Goal: Check status: Check status

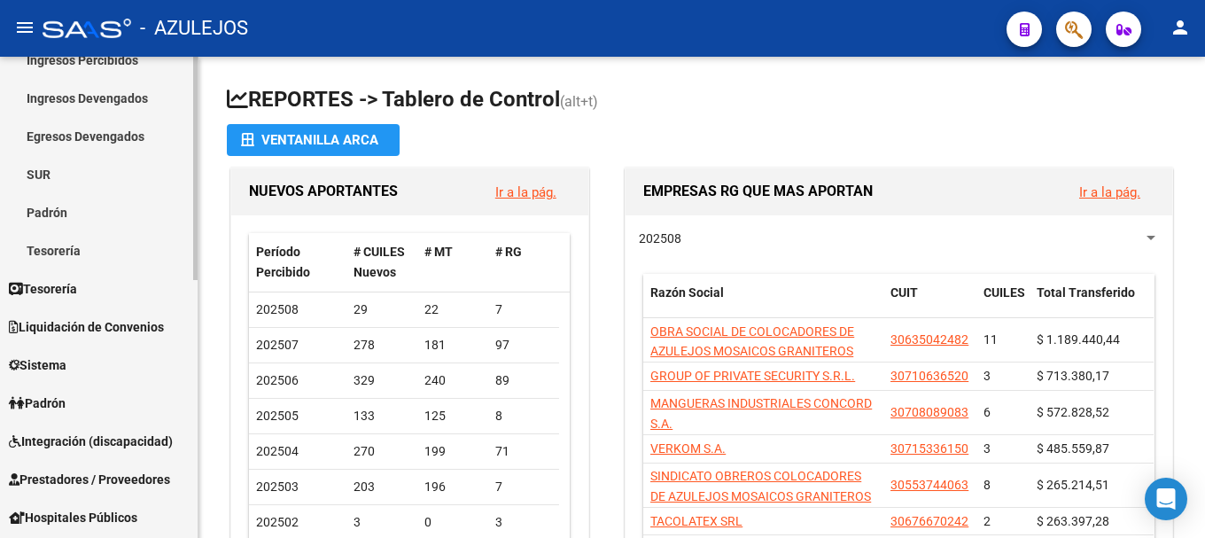
scroll to position [177, 0]
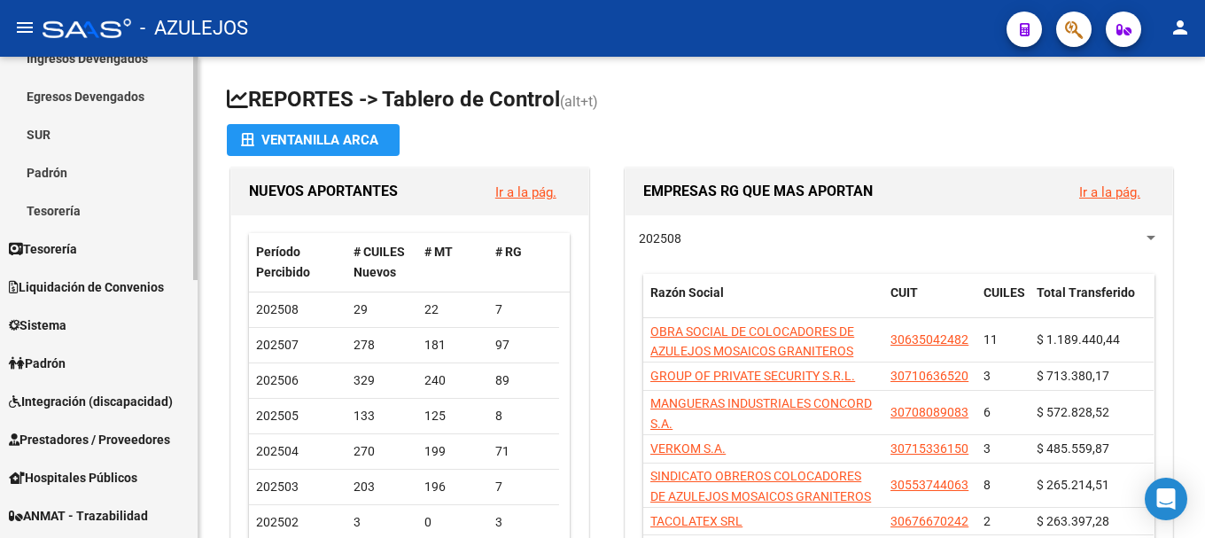
click at [62, 362] on span "Padrón" at bounding box center [37, 362] width 57 height 19
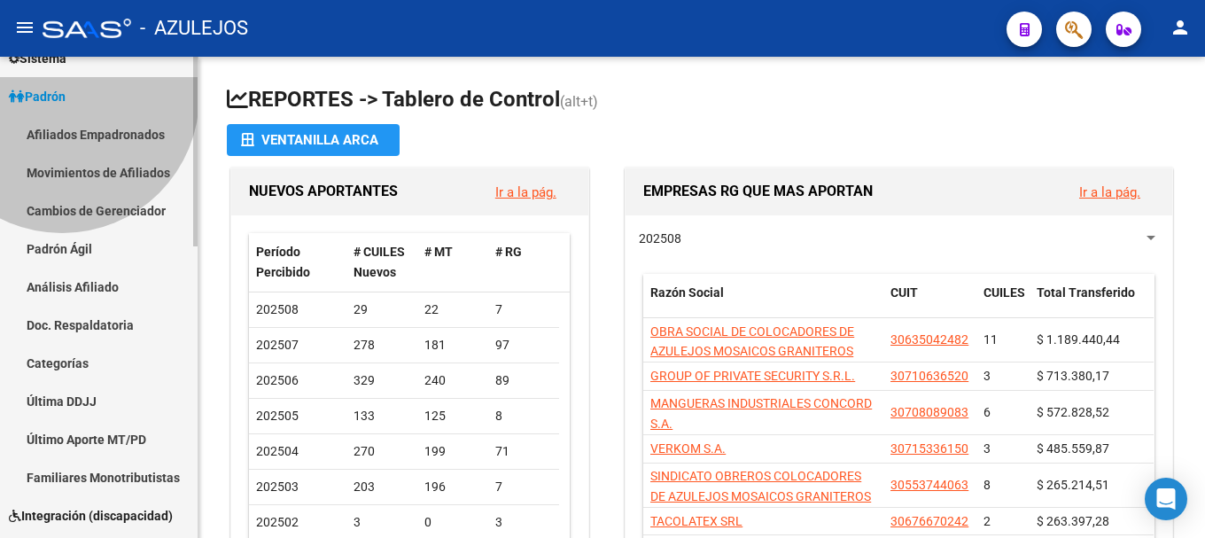
click at [62, 362] on span "Padrón Afiliados Empadronados Movimientos de Afiliados Cambios de Gerenciador P…" at bounding box center [99, 286] width 198 height 419
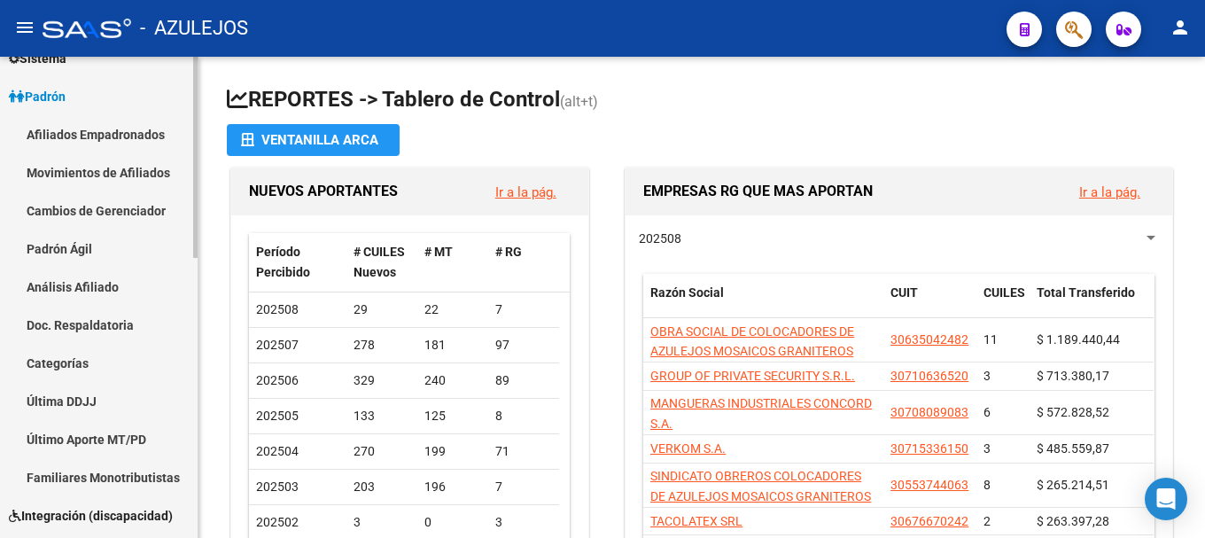
click at [108, 286] on link "Análisis Afiliado" at bounding box center [99, 286] width 198 height 38
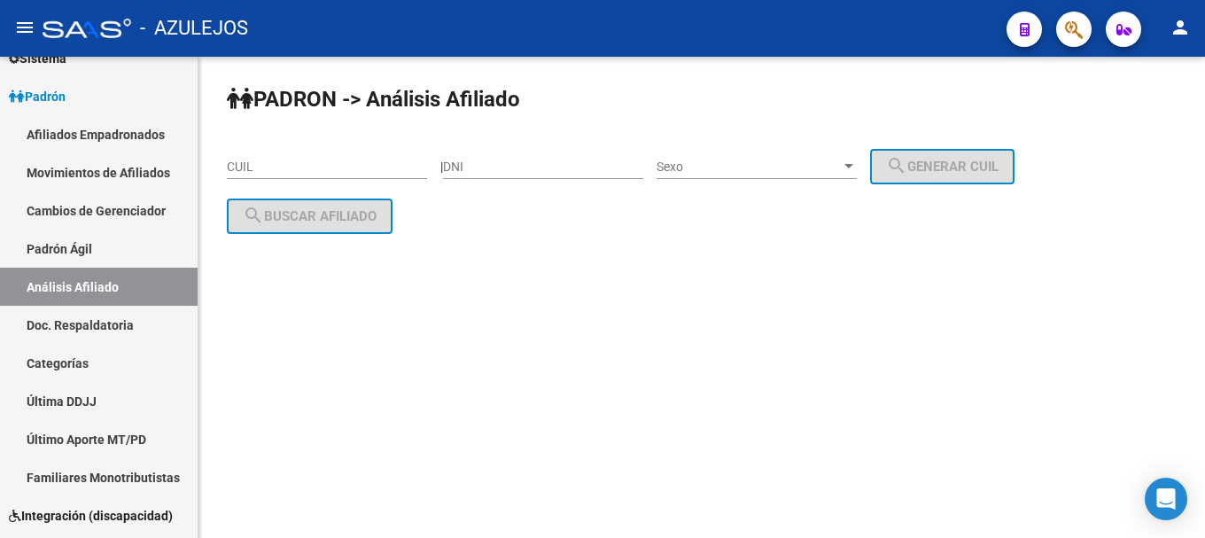
click at [511, 163] on input "DNI" at bounding box center [543, 166] width 200 height 15
type input "29389225"
click at [856, 169] on div at bounding box center [849, 166] width 16 height 14
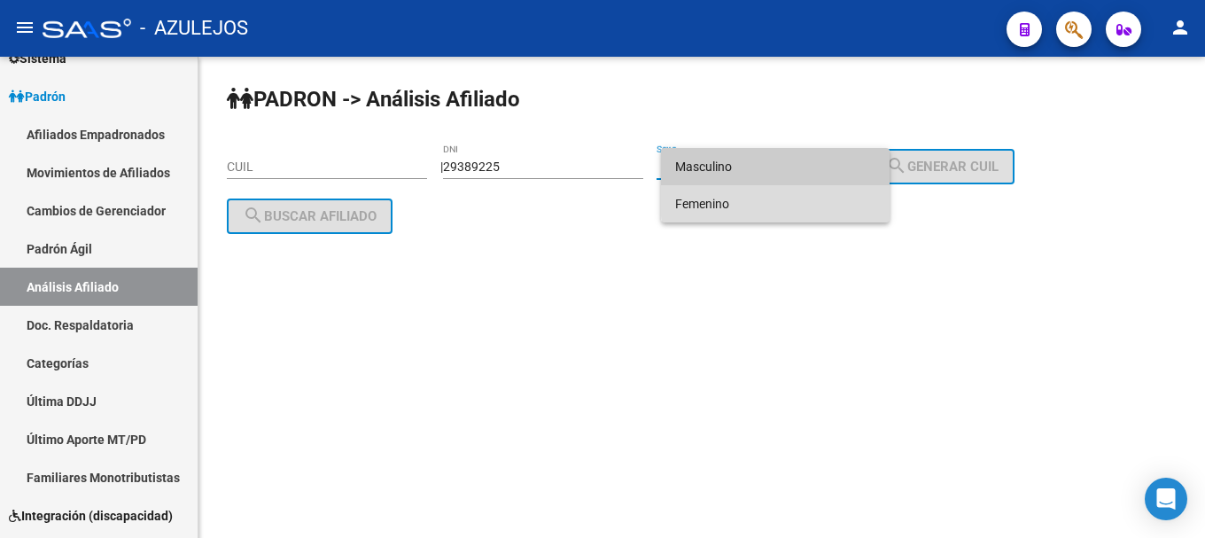
click at [850, 198] on span "Femenino" at bounding box center [775, 203] width 200 height 37
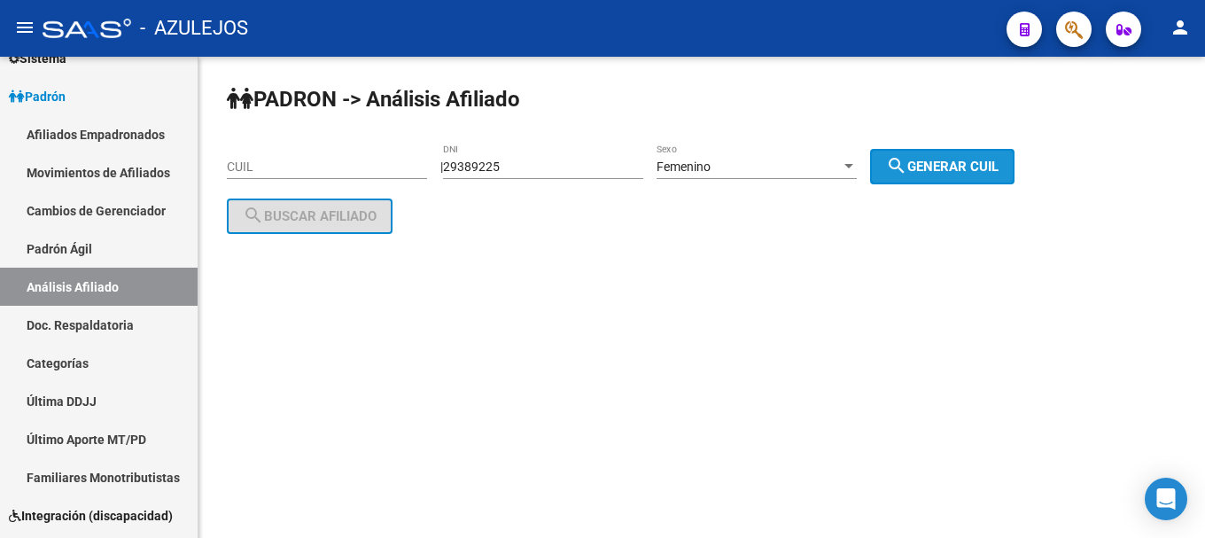
click at [996, 159] on span "search Generar CUIL" at bounding box center [942, 167] width 112 height 16
type input "27-29389225-9"
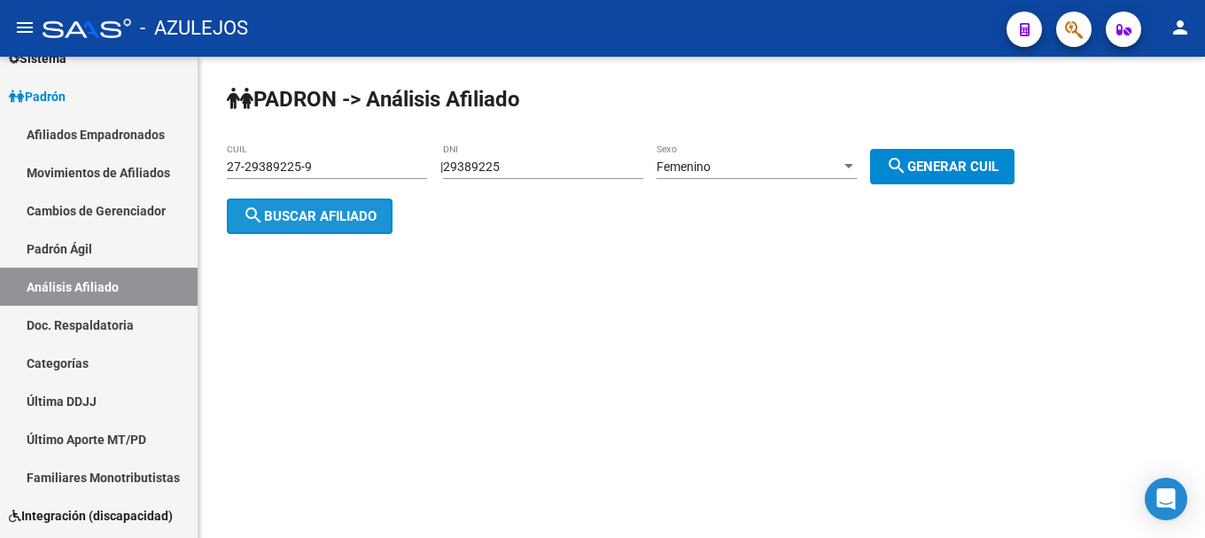
click at [295, 215] on span "search Buscar afiliado" at bounding box center [310, 216] width 134 height 16
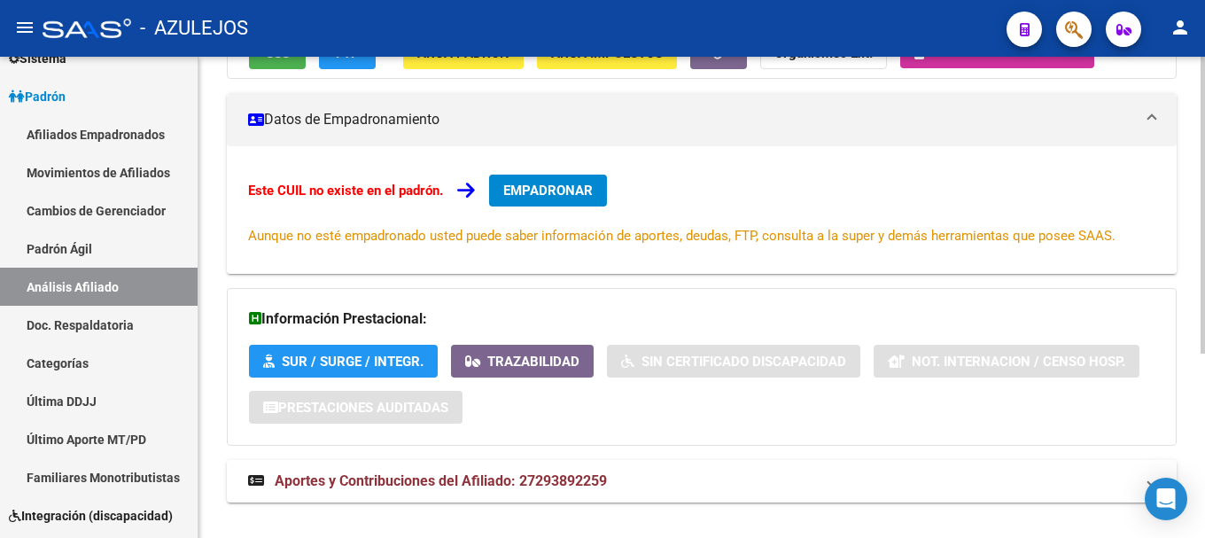
scroll to position [299, 0]
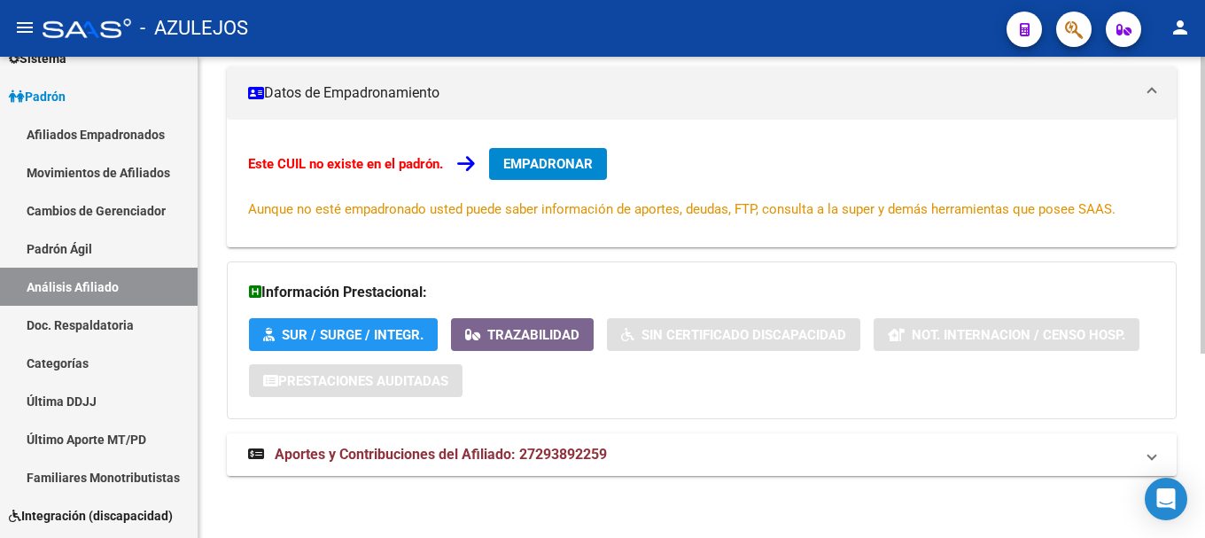
click at [389, 453] on span "Aportes y Contribuciones del Afiliado: 27293892259" at bounding box center [441, 454] width 332 height 17
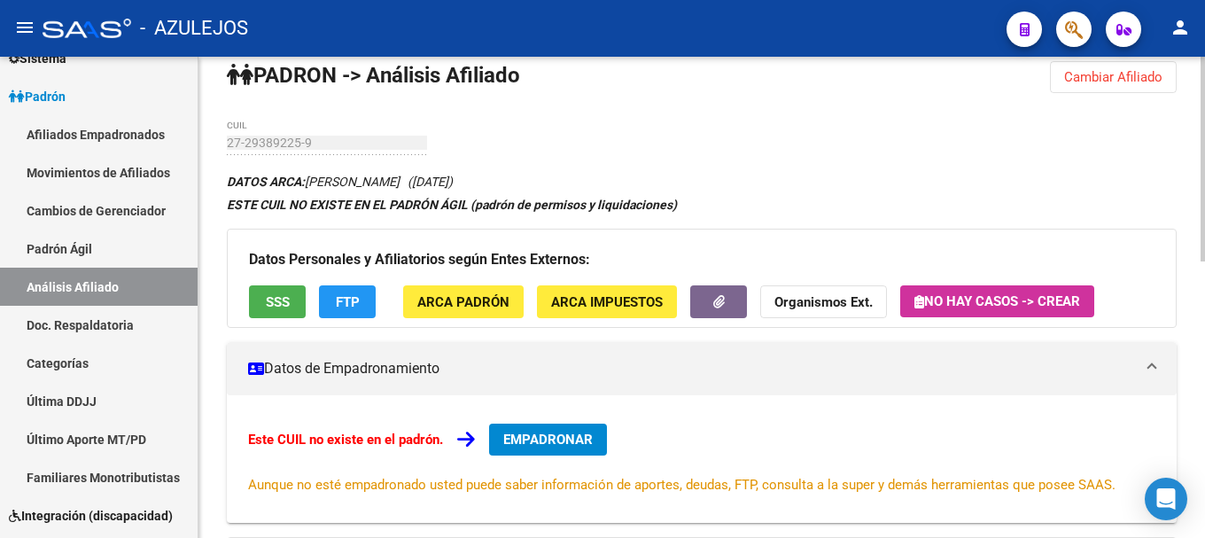
scroll to position [0, 0]
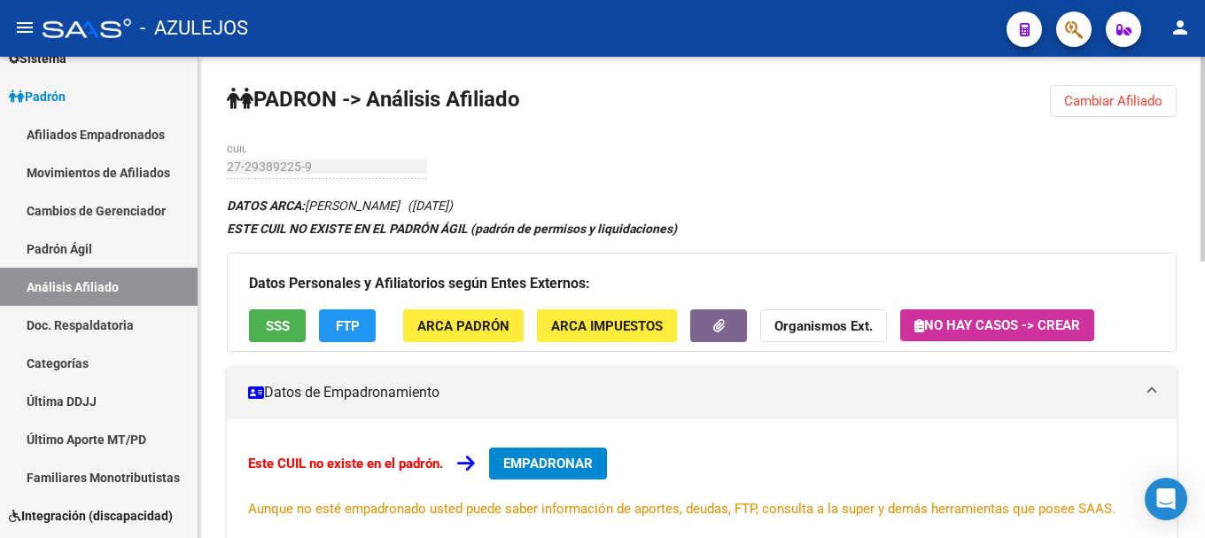
drag, startPoint x: 236, startPoint y: 154, endPoint x: 574, endPoint y: 105, distance: 341.8
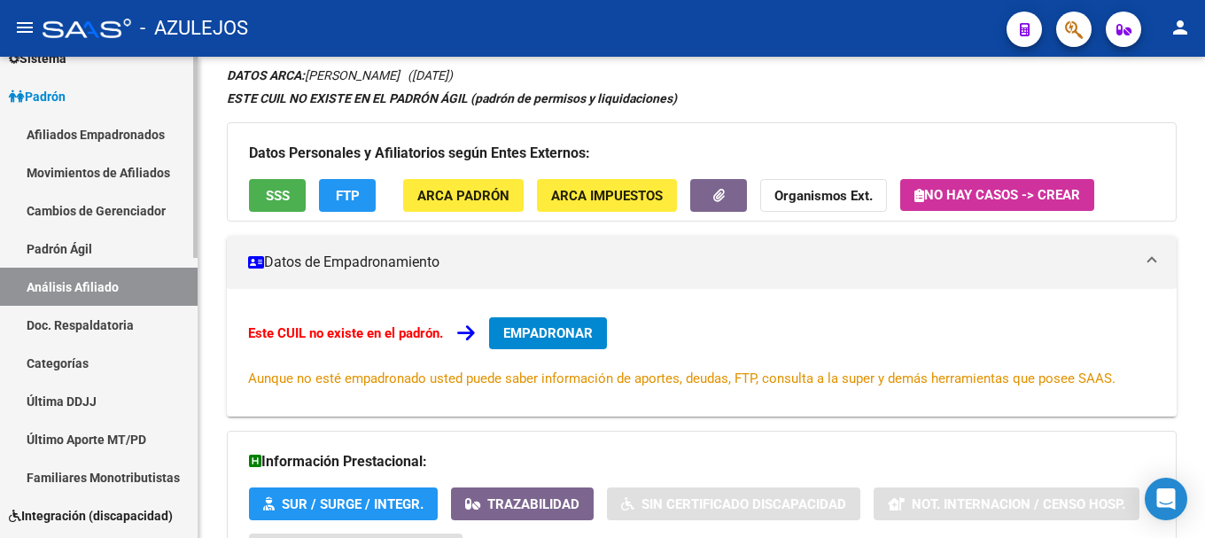
scroll to position [32, 0]
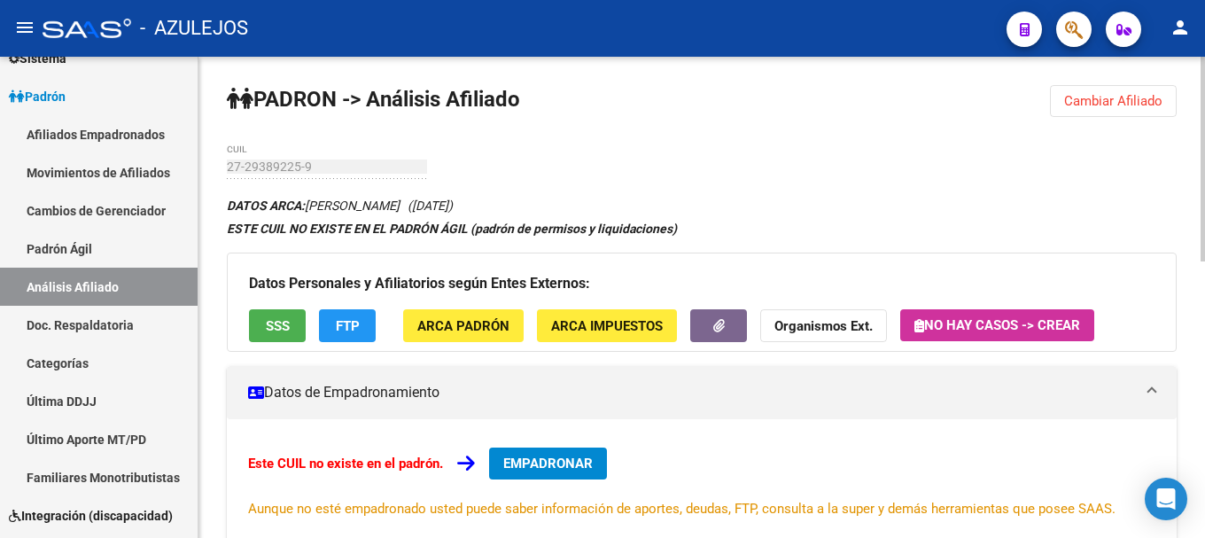
click at [1093, 105] on span "Cambiar Afiliado" at bounding box center [1113, 101] width 98 height 16
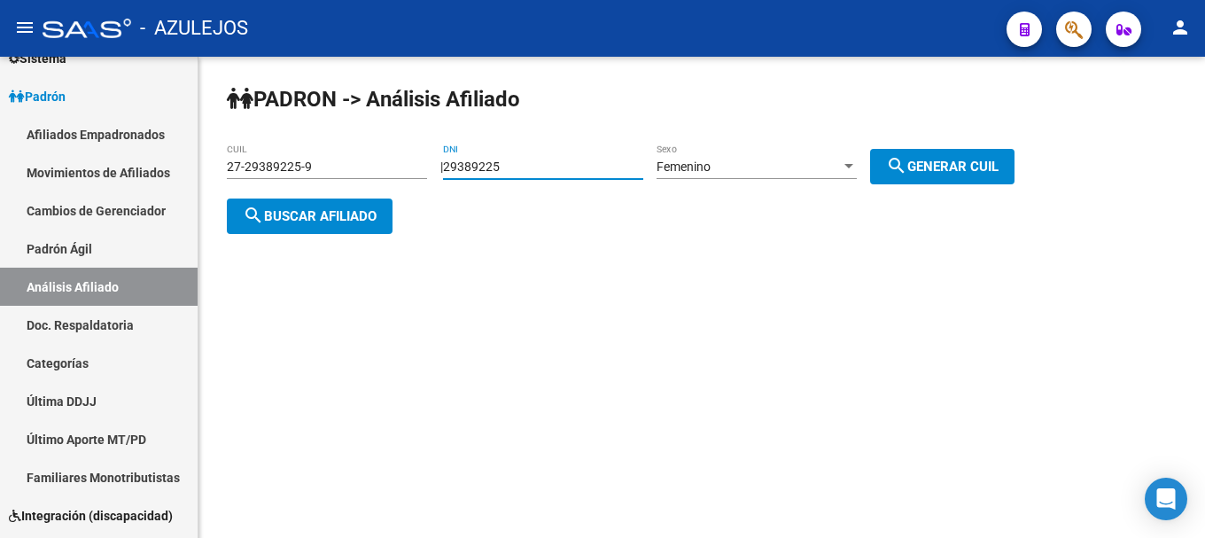
drag, startPoint x: 524, startPoint y: 162, endPoint x: 463, endPoint y: 167, distance: 61.3
click at [463, 167] on input "29389225" at bounding box center [543, 166] width 200 height 15
type input "36451929"
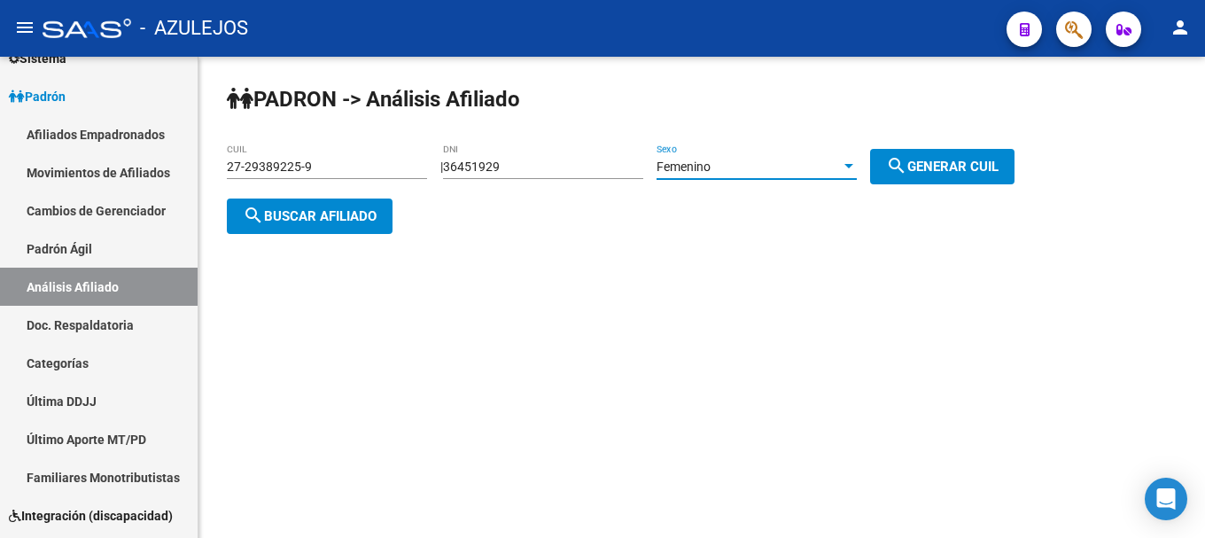
click at [856, 163] on div at bounding box center [849, 166] width 16 height 14
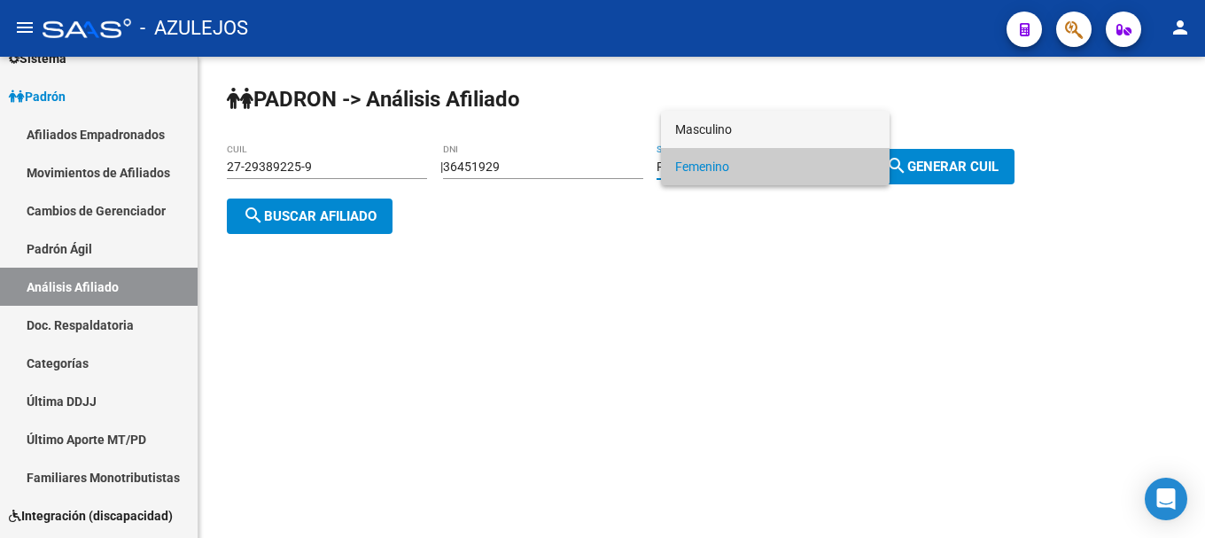
click at [803, 111] on div "Masculino Femenino" at bounding box center [775, 148] width 229 height 74
click at [870, 132] on span "Masculino" at bounding box center [775, 129] width 200 height 37
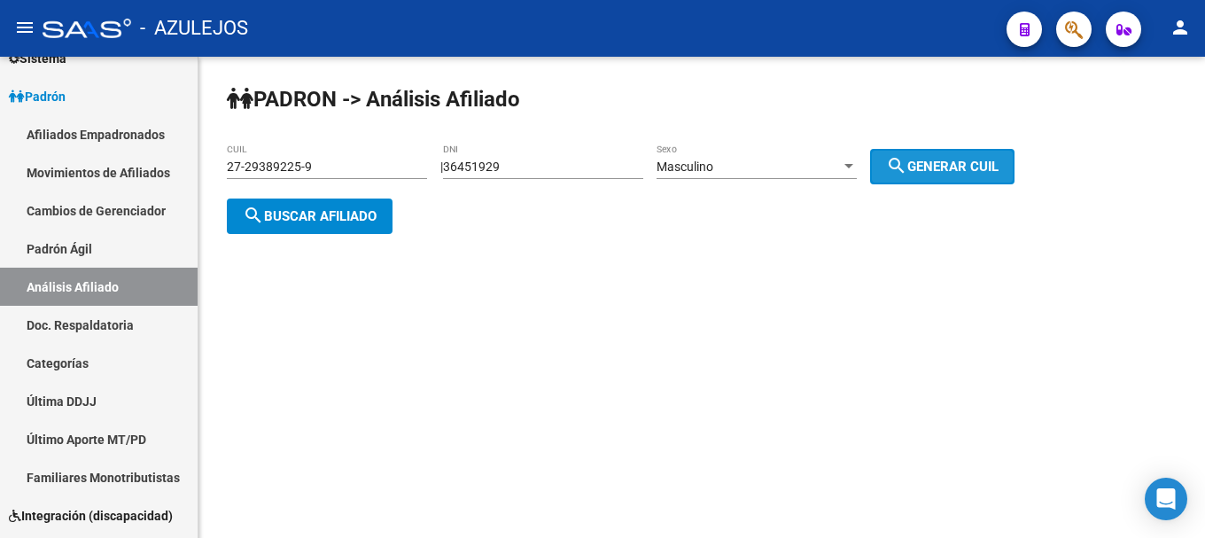
click at [948, 159] on span "search Generar CUIL" at bounding box center [942, 167] width 112 height 16
type input "20-36451929-0"
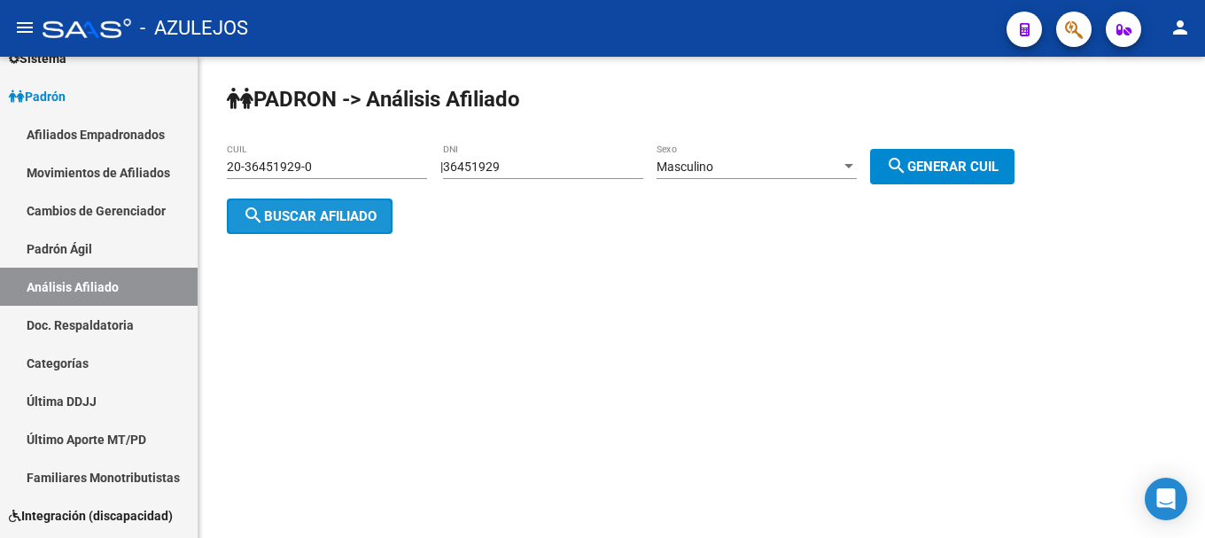
click at [289, 218] on span "search Buscar afiliado" at bounding box center [310, 216] width 134 height 16
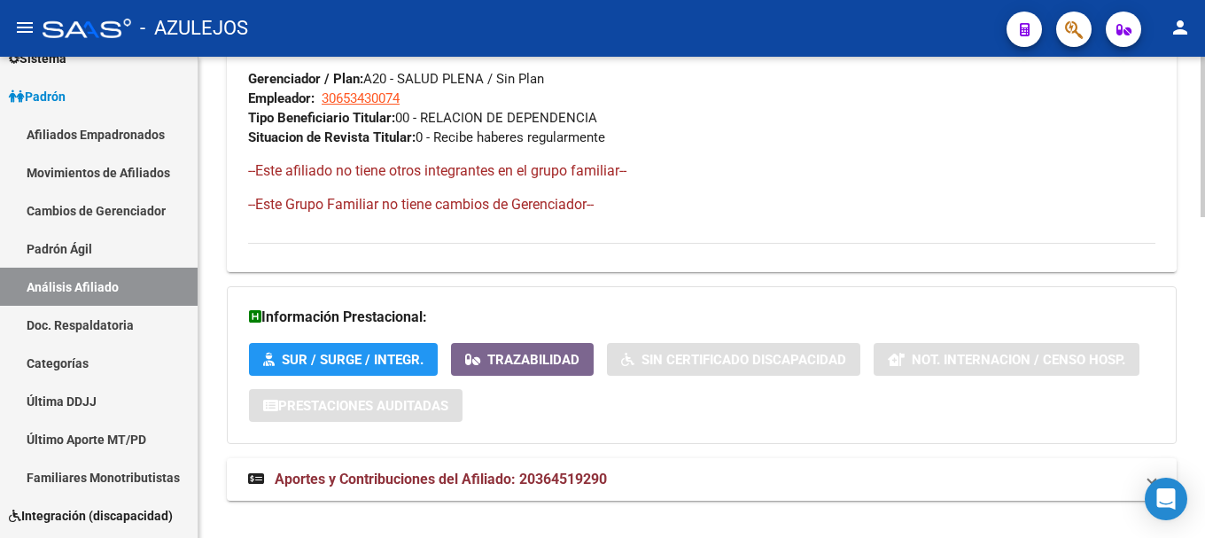
scroll to position [965, 0]
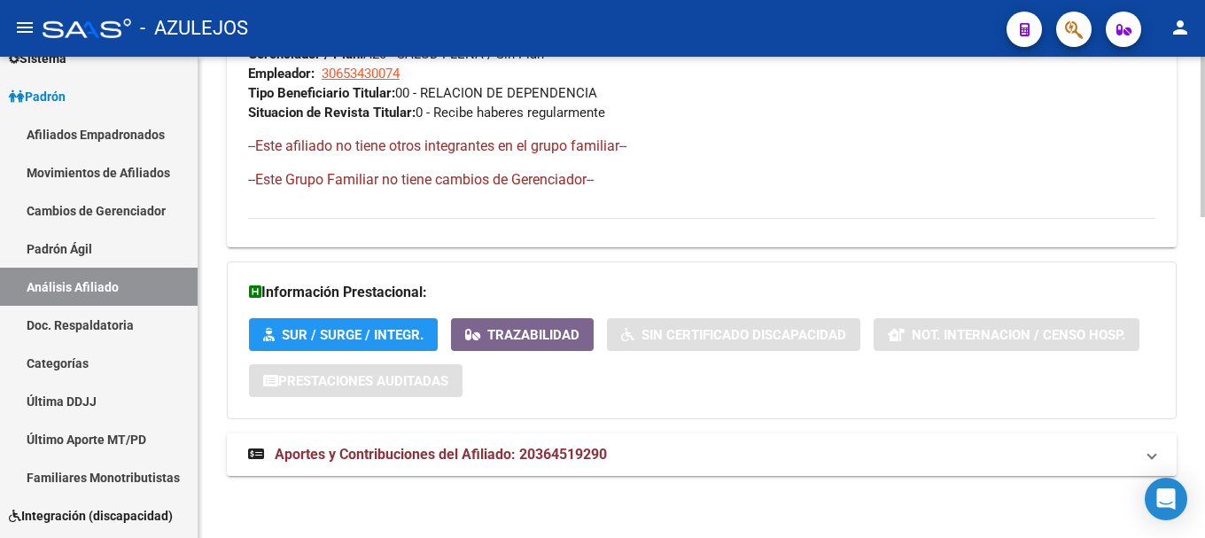
click at [379, 459] on span "Aportes y Contribuciones del Afiliado: 20364519290" at bounding box center [441, 454] width 332 height 17
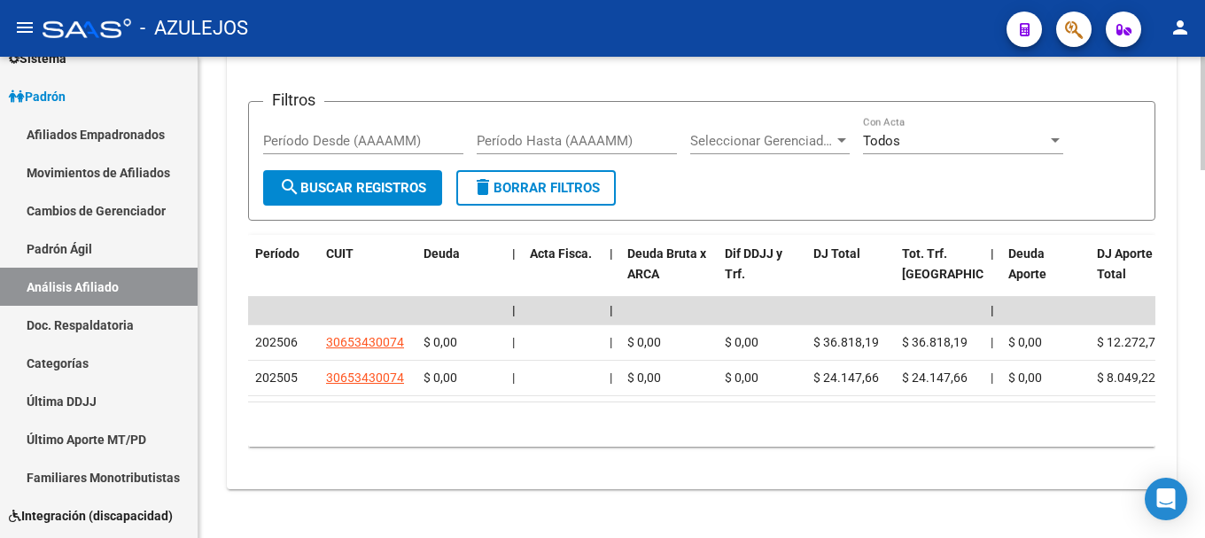
scroll to position [1564, 0]
